Goal: Task Accomplishment & Management: Use online tool/utility

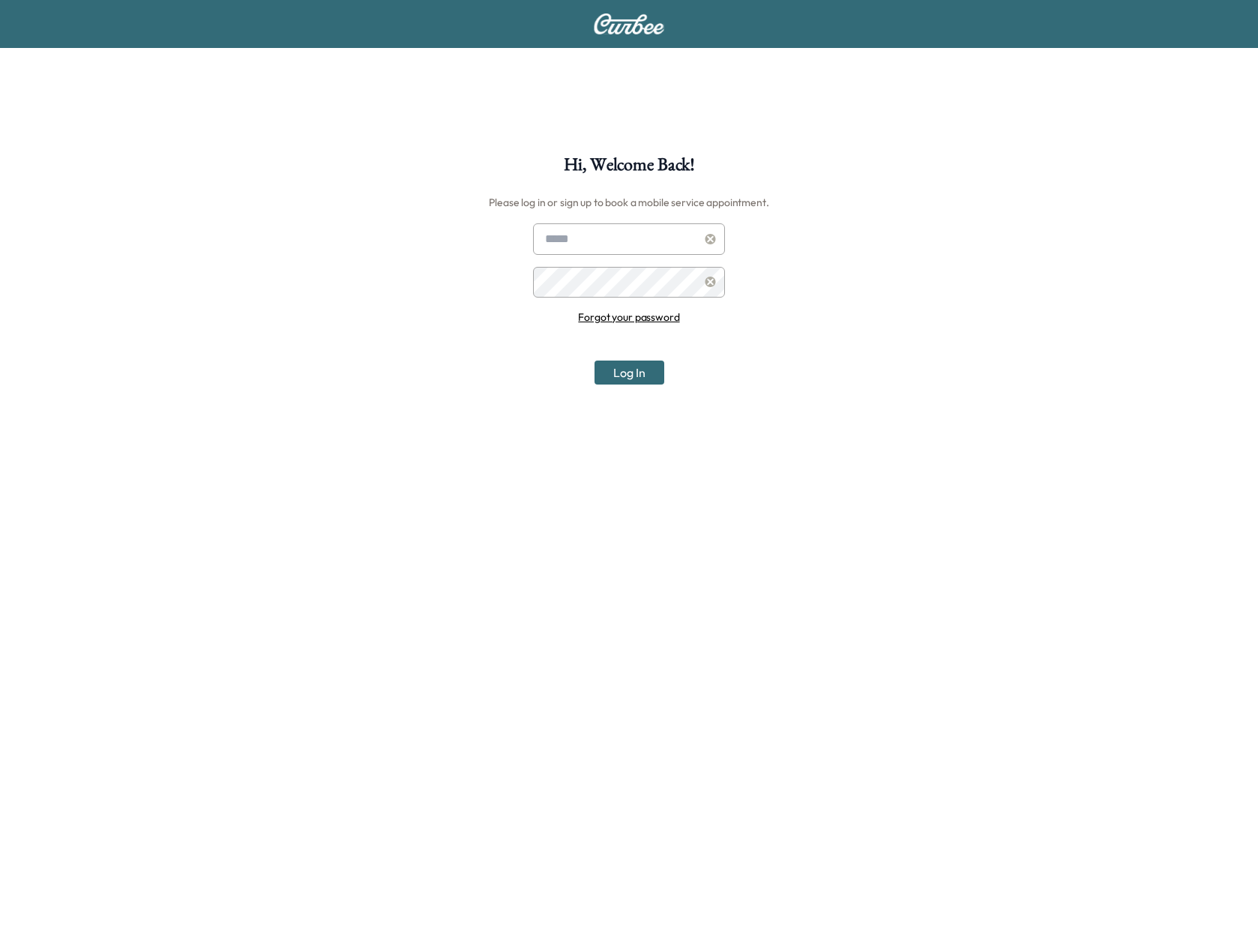
type input "**********"
click at [634, 377] on button "Log In" at bounding box center [630, 372] width 70 height 24
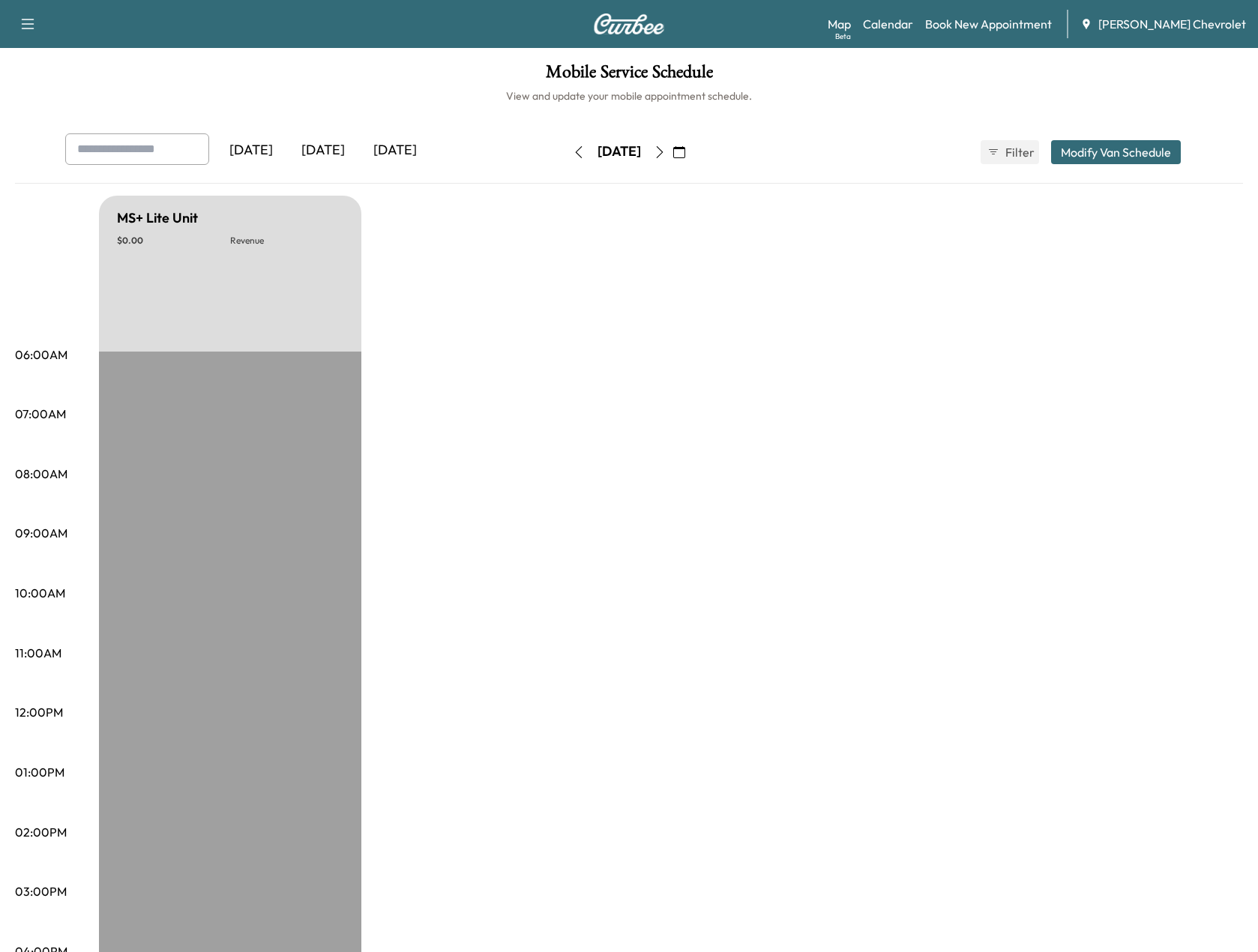
drag, startPoint x: 696, startPoint y: 143, endPoint x: 703, endPoint y: 205, distance: 62.4
click at [672, 143] on button "button" at bounding box center [659, 151] width 25 height 24
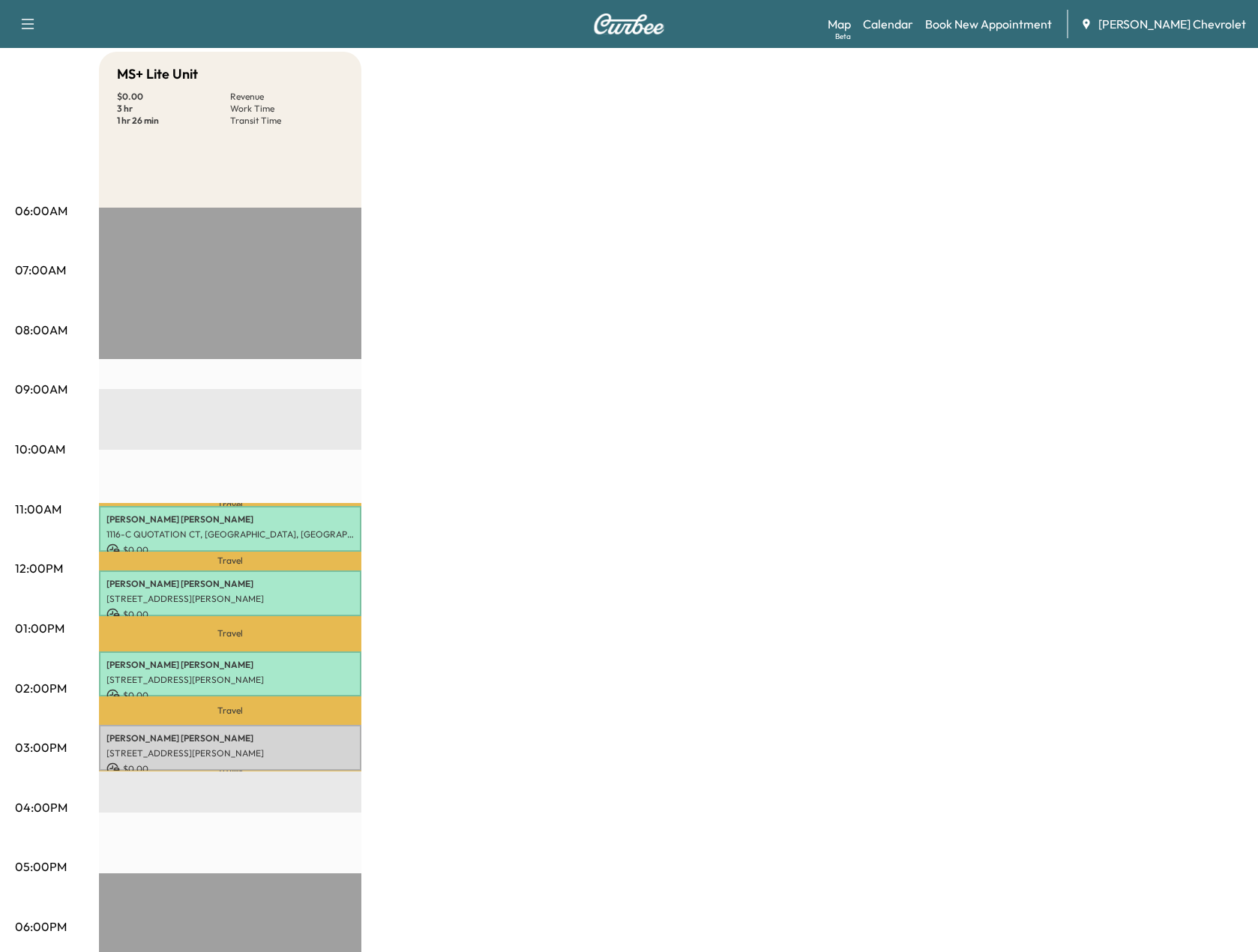
scroll to position [150, 0]
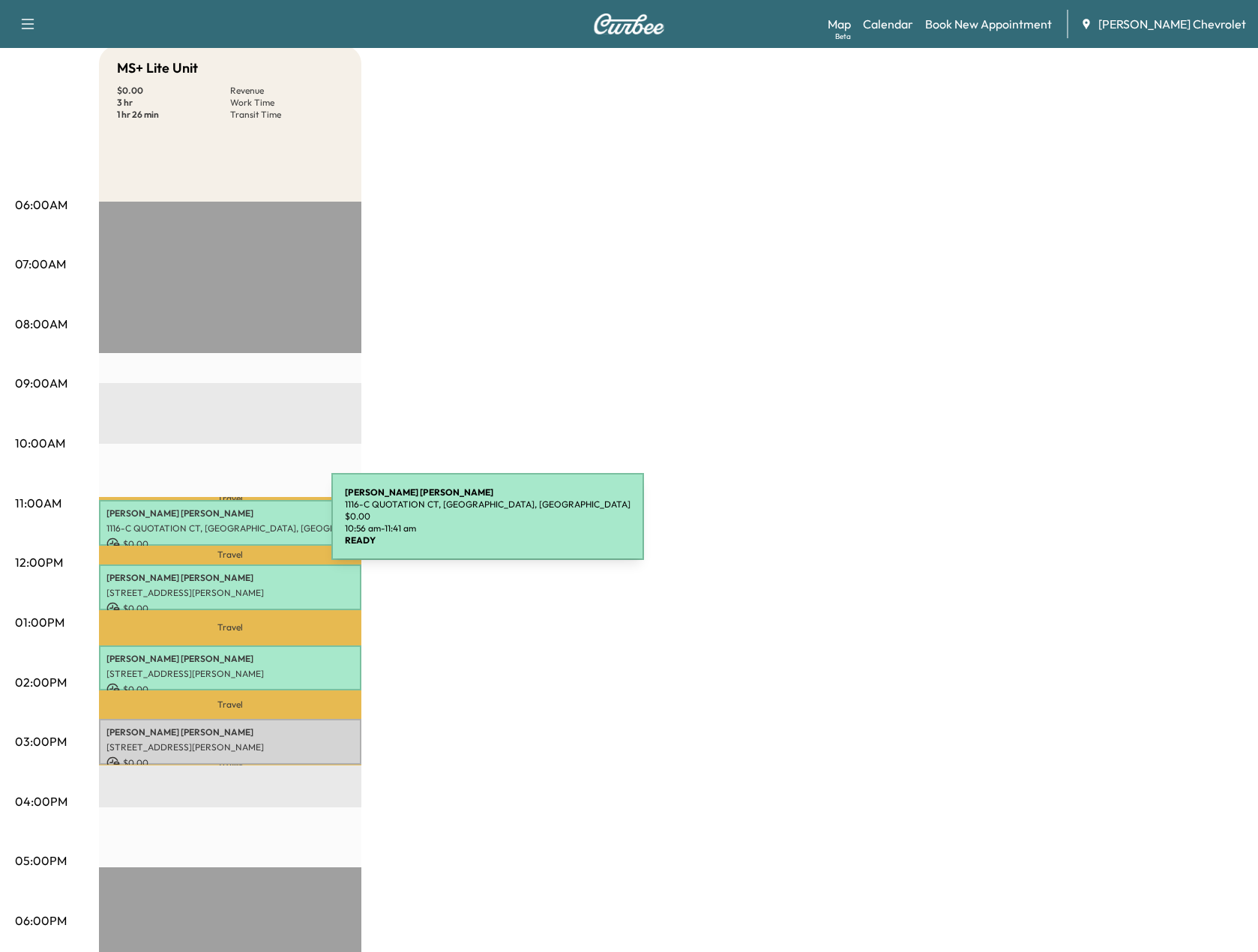
click at [219, 526] on p "1116-C QUOTATION CT, [GEOGRAPHIC_DATA], [GEOGRAPHIC_DATA]" at bounding box center [230, 528] width 247 height 12
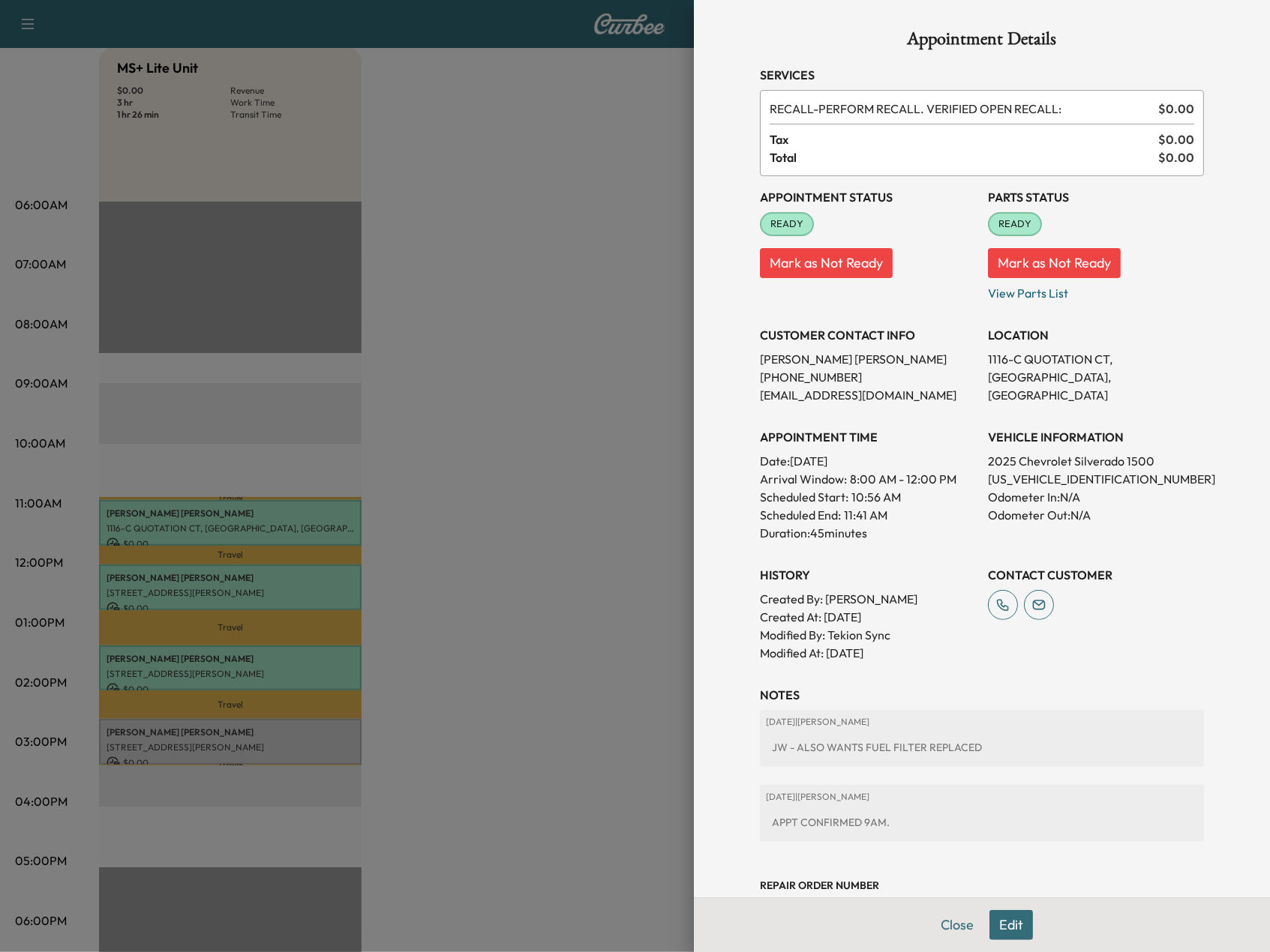
click at [1090, 474] on p "[US_VEHICLE_IDENTIFICATION_NUMBER]" at bounding box center [1095, 479] width 216 height 18
copy p "[US_VEHICLE_IDENTIFICATION_NUMBER]"
click at [600, 394] on div at bounding box center [635, 476] width 1270 height 952
